Goal: Transaction & Acquisition: Subscribe to service/newsletter

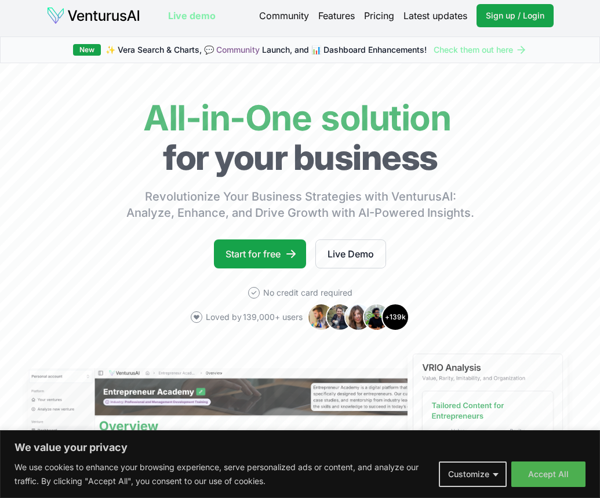
scroll to position [6, 0]
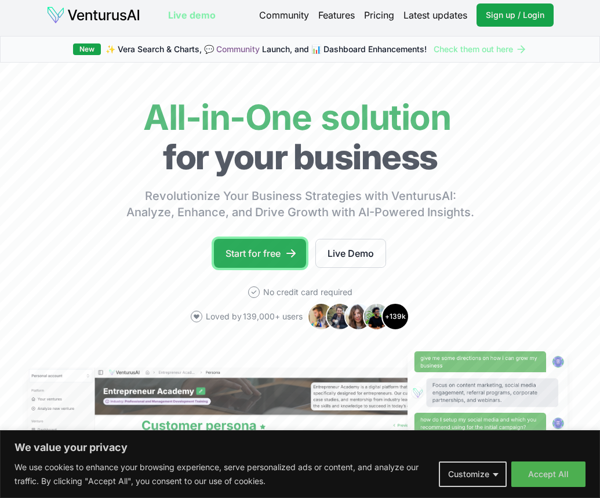
click at [266, 256] on link "Start for free" at bounding box center [260, 253] width 92 height 29
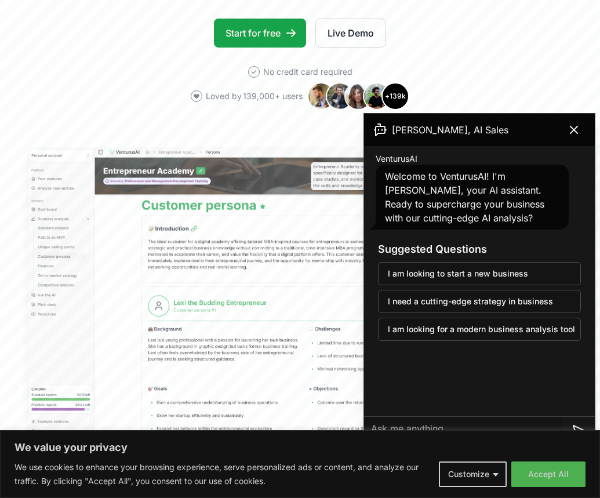
scroll to position [222, 0]
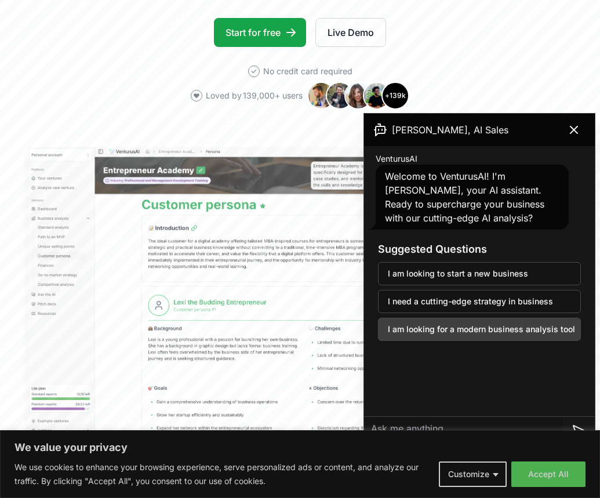
click at [448, 333] on button "I am looking for a modern business analysis tool" at bounding box center [479, 329] width 203 height 23
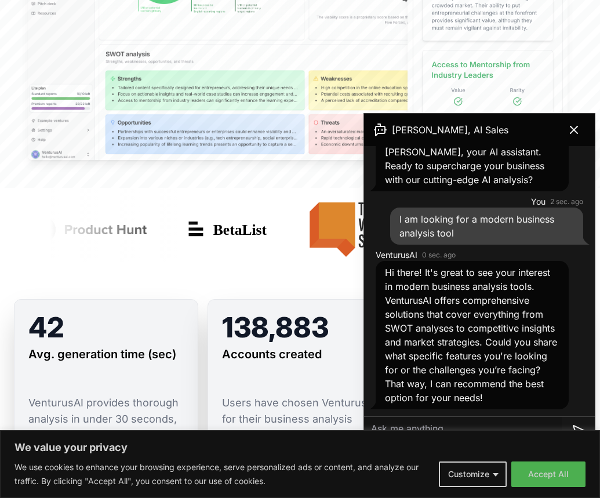
scroll to position [524, 0]
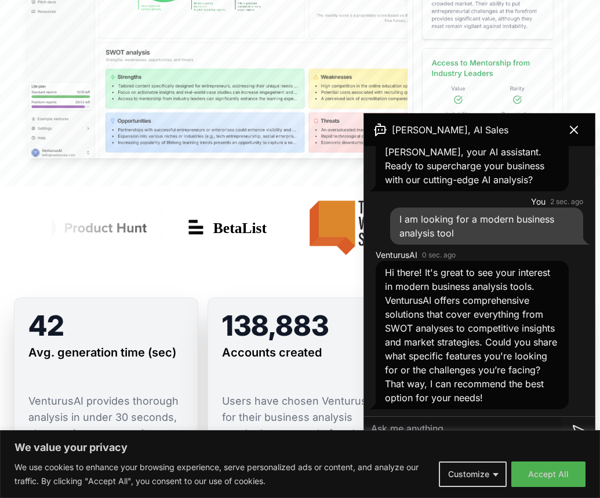
click at [534, 470] on button "Accept All" at bounding box center [549, 475] width 74 height 26
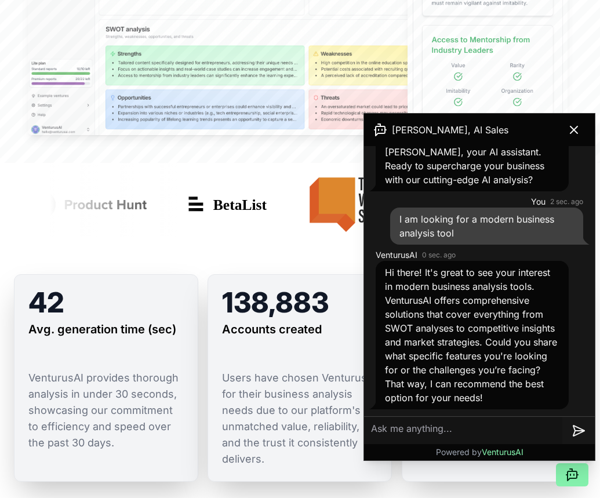
scroll to position [551, 0]
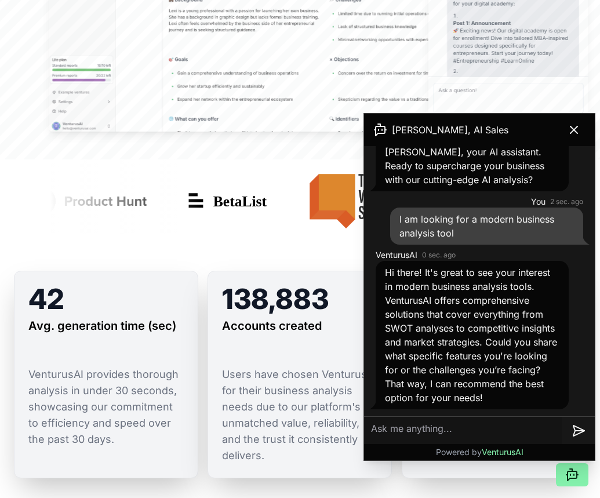
click at [436, 427] on textarea at bounding box center [463, 431] width 198 height 28
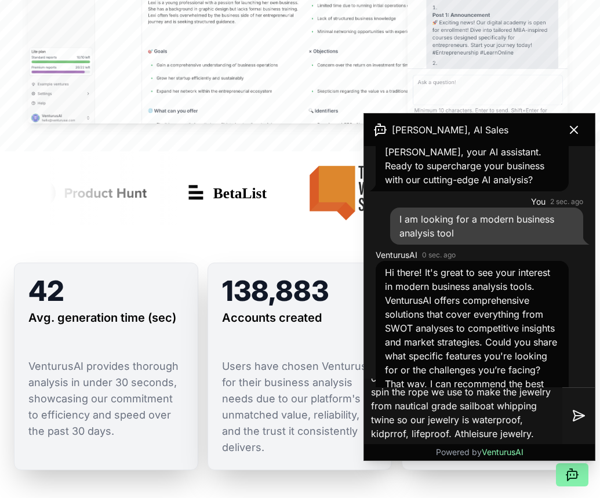
scroll to position [40, 0]
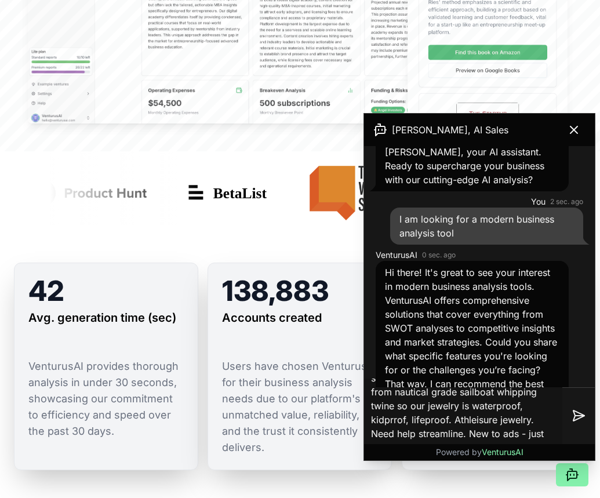
type textarea "I have a [DEMOGRAPHIC_DATA] jewelry company. We are different - we hand-spin th…"
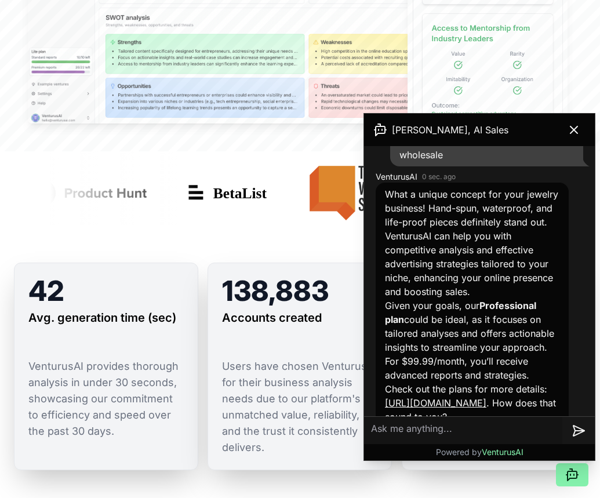
scroll to position [451, 0]
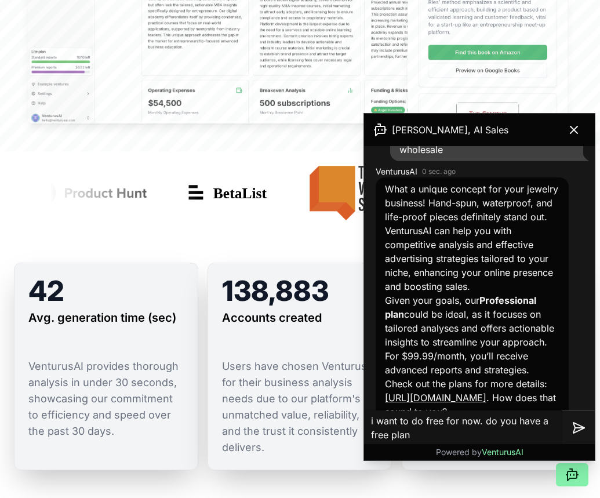
type textarea "i want to do free for now. do you have a free plan?"
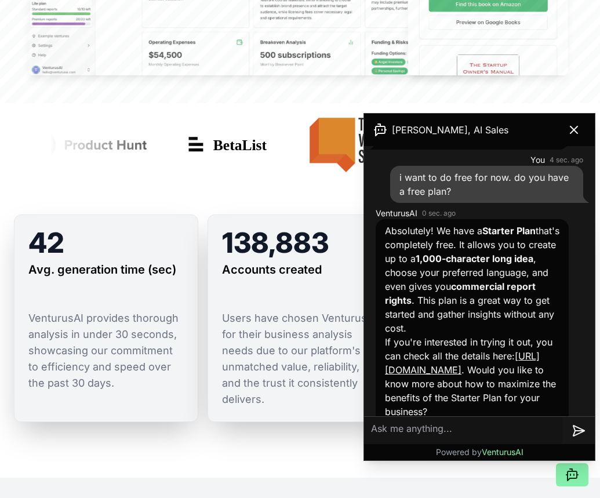
scroll to position [608, 0]
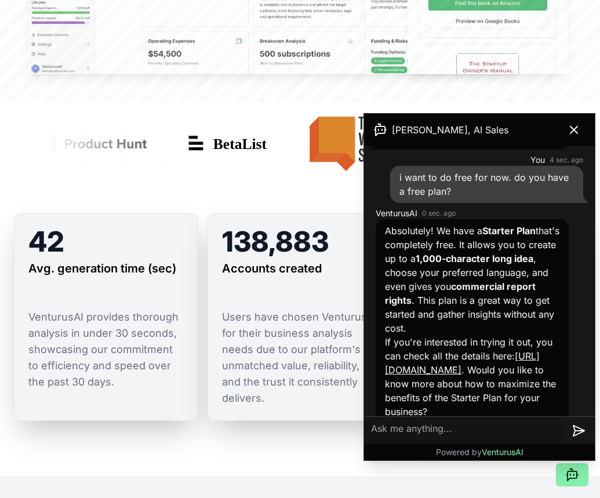
click at [469, 356] on link "[URL][DOMAIN_NAME]" at bounding box center [462, 363] width 155 height 26
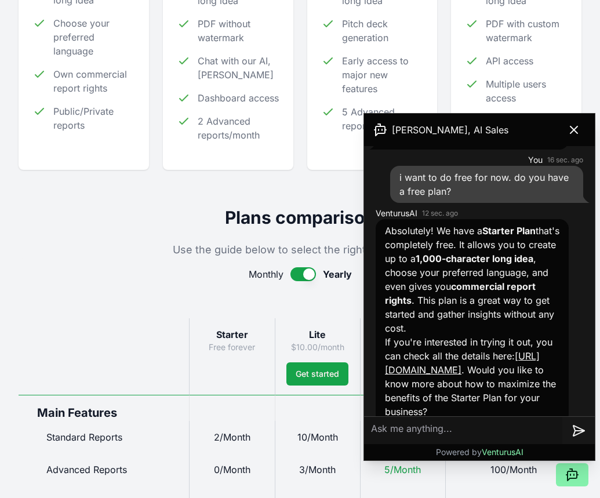
click at [147, 280] on div "Monthly Yearly" at bounding box center [300, 274] width 563 height 14
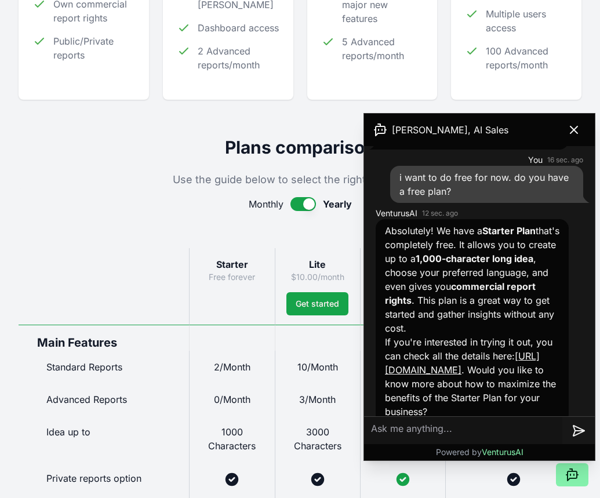
scroll to position [427, 0]
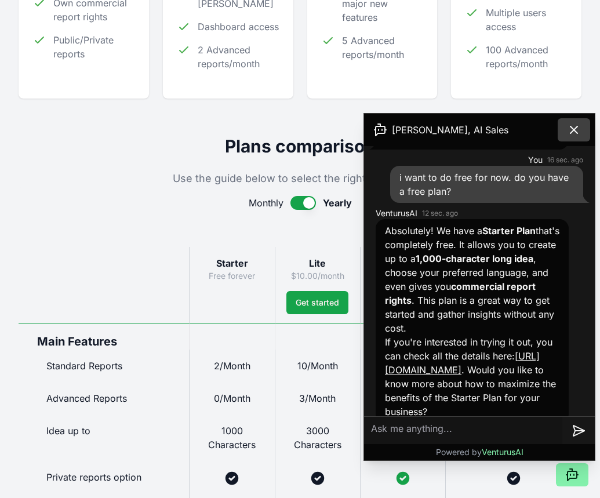
click at [577, 130] on icon at bounding box center [574, 130] width 14 height 14
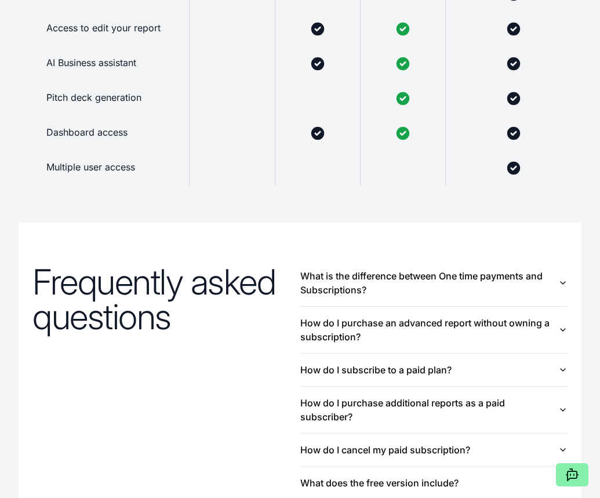
scroll to position [1090, 0]
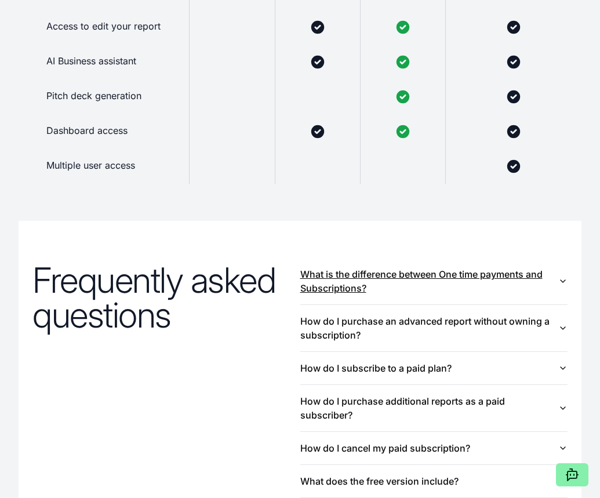
click at [314, 283] on button "What is the difference between One time payments and Subscriptions?" at bounding box center [434, 281] width 268 height 46
